Goal: Task Accomplishment & Management: Complete application form

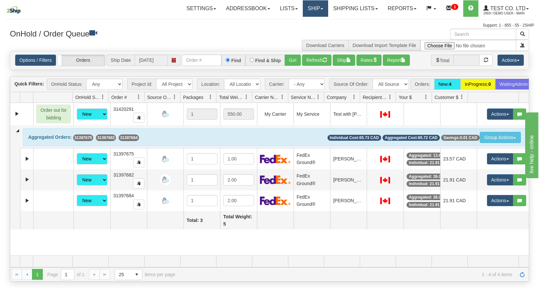
click at [307, 5] on link "Ship" at bounding box center [315, 8] width 25 height 16
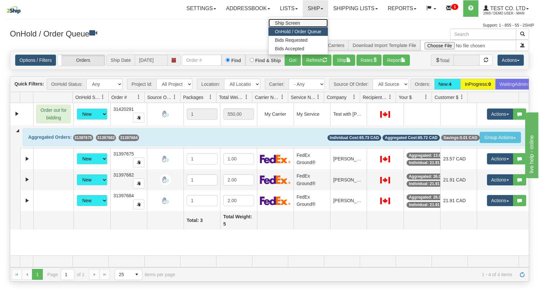
drag, startPoint x: 287, startPoint y: 22, endPoint x: 282, endPoint y: 28, distance: 7.6
click at [286, 21] on span "Ship Screen" at bounding box center [287, 22] width 25 height 5
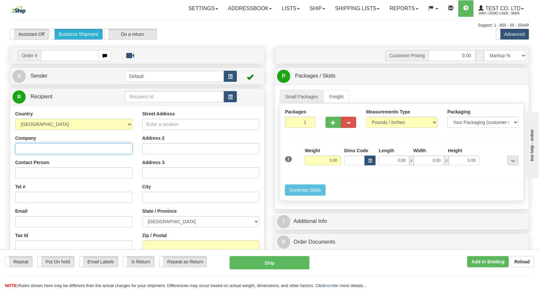
click at [58, 149] on input "Company" at bounding box center [73, 148] width 117 height 11
type input "Test do not ship"
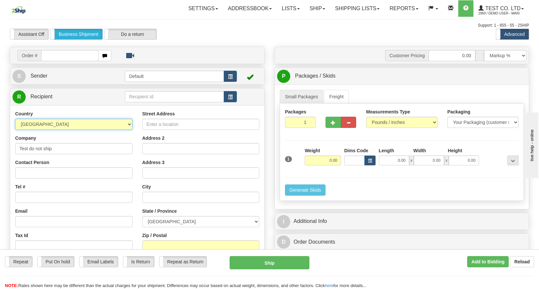
select select "US"
type input "Test"
type input "[EMAIL_ADDRESS][DOMAIN_NAME]"
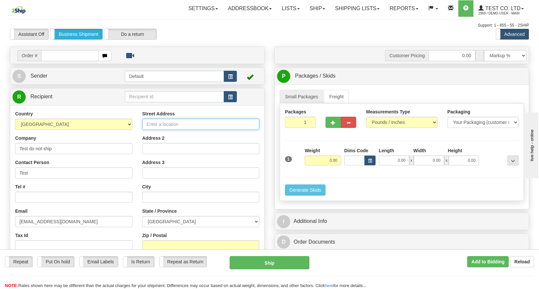
type input "1 Test Drive"
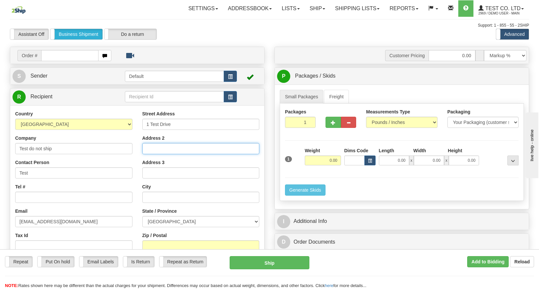
type input "1 Test Drive"
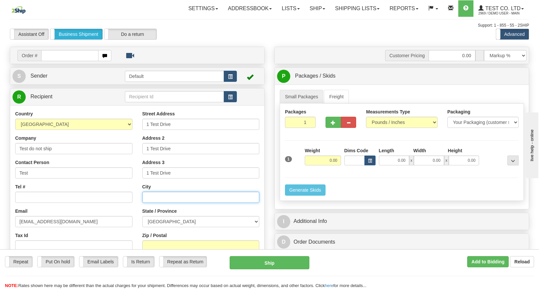
type input "[US_STATE]"
type input "10001"
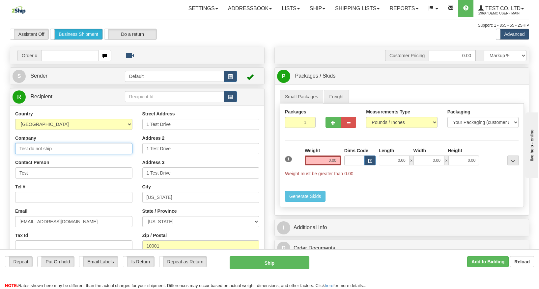
type input "SCC"
click at [319, 163] on input "0.00" at bounding box center [323, 161] width 36 height 10
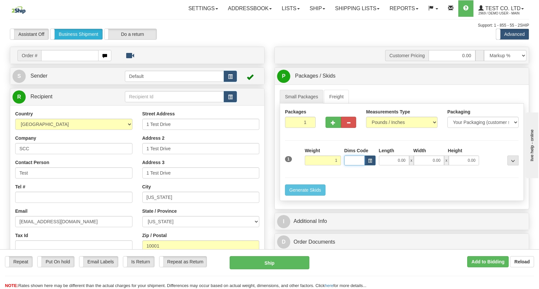
type input "1.00"
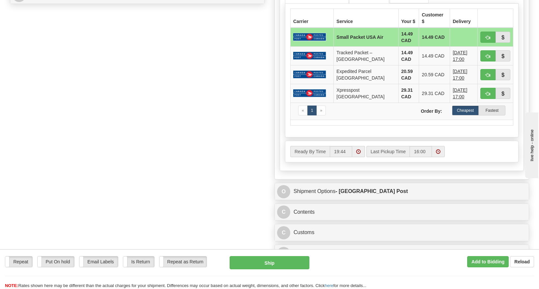
scroll to position [346, 0]
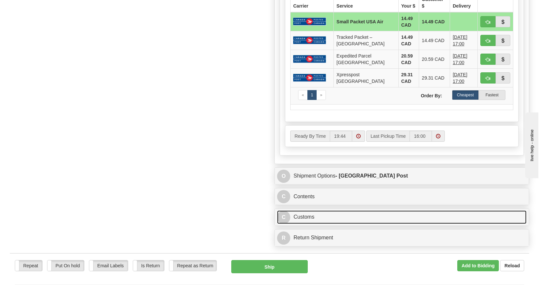
click at [343, 211] on link "C Customs" at bounding box center [401, 217] width 249 height 13
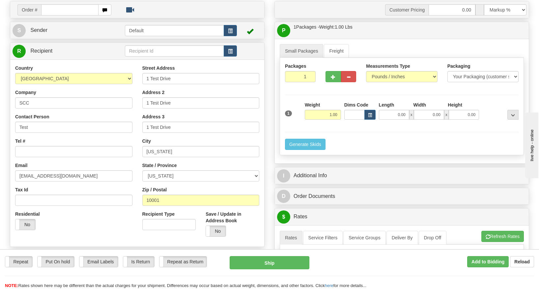
scroll to position [0, 0]
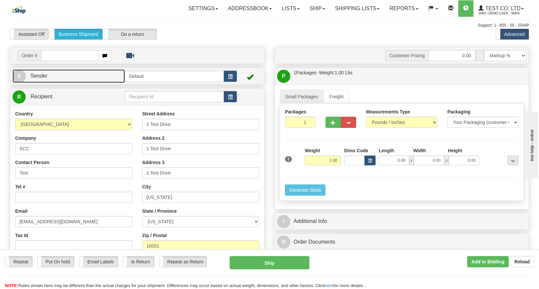
click at [85, 77] on link "S Sender" at bounding box center [69, 75] width 112 height 13
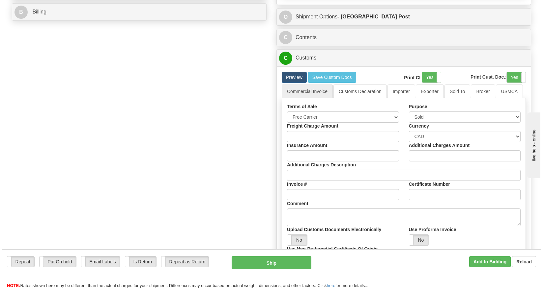
scroll to position [543, 0]
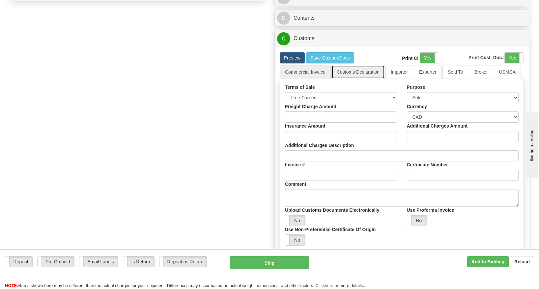
click at [356, 68] on link "Customs Declaration" at bounding box center [357, 72] width 53 height 14
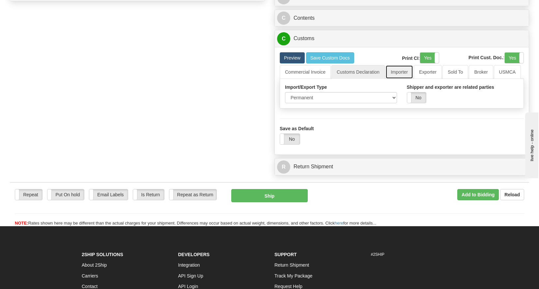
click at [395, 66] on link "Importer" at bounding box center [399, 72] width 28 height 14
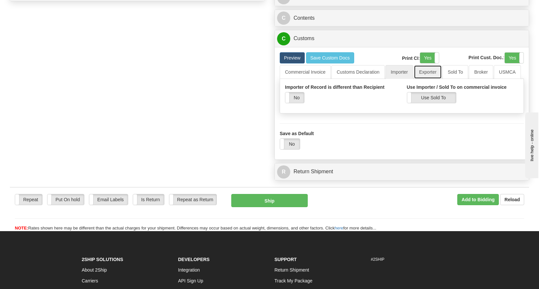
click at [436, 66] on link "Exporter" at bounding box center [428, 72] width 28 height 14
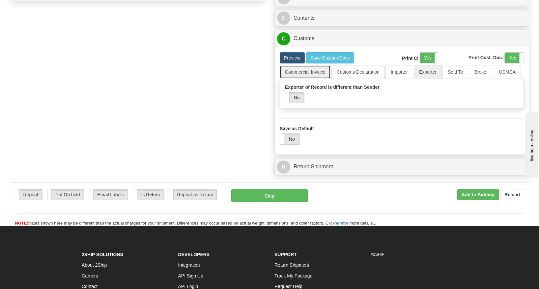
click at [299, 66] on link "Commercial Invoice" at bounding box center [305, 72] width 51 height 14
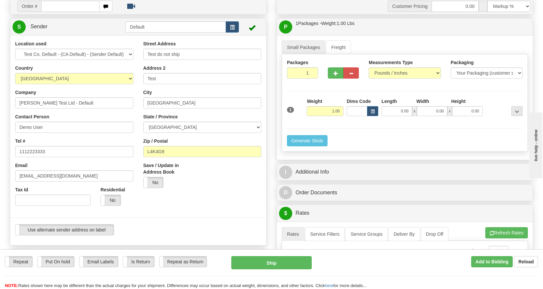
scroll to position [0, 0]
